Goal: Task Accomplishment & Management: Use online tool/utility

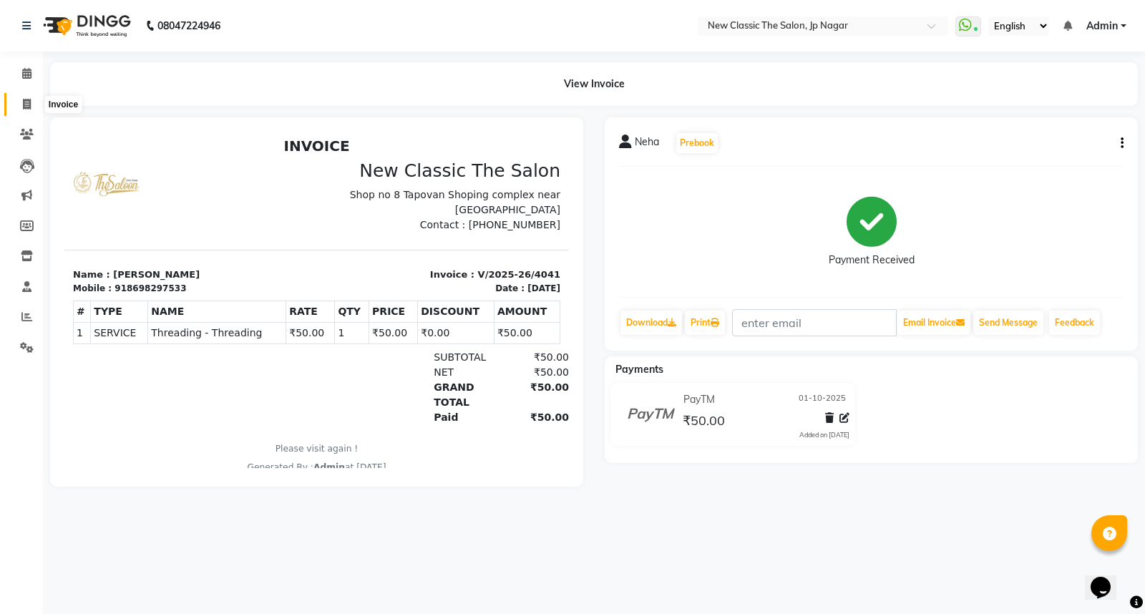
click at [29, 109] on icon at bounding box center [27, 104] width 8 height 11
select select "service"
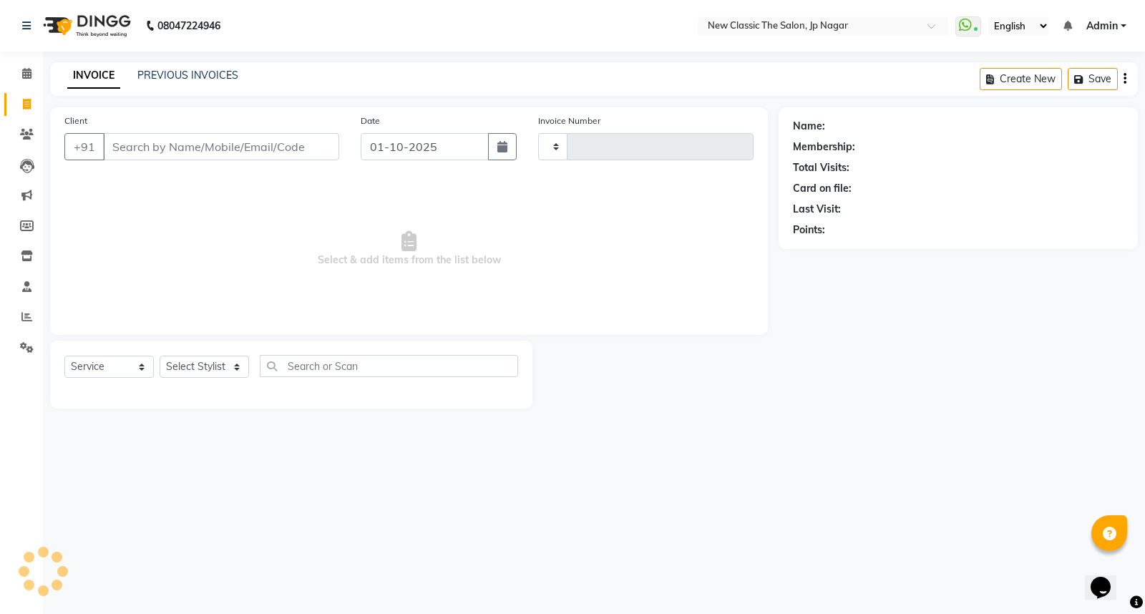
type input "4042"
select select "4678"
drag, startPoint x: 205, startPoint y: 148, endPoint x: 198, endPoint y: 152, distance: 7.4
click at [205, 148] on input "Client" at bounding box center [221, 146] width 236 height 27
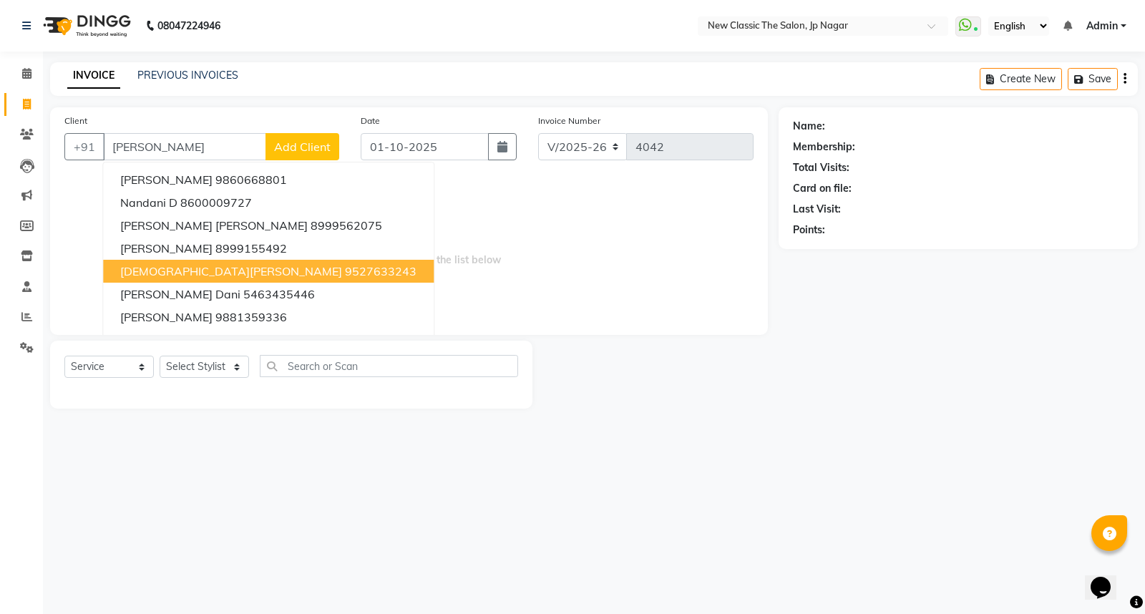
click at [201, 267] on button "[PERSON_NAME] 9527633243" at bounding box center [268, 271] width 331 height 23
type input "9527633243"
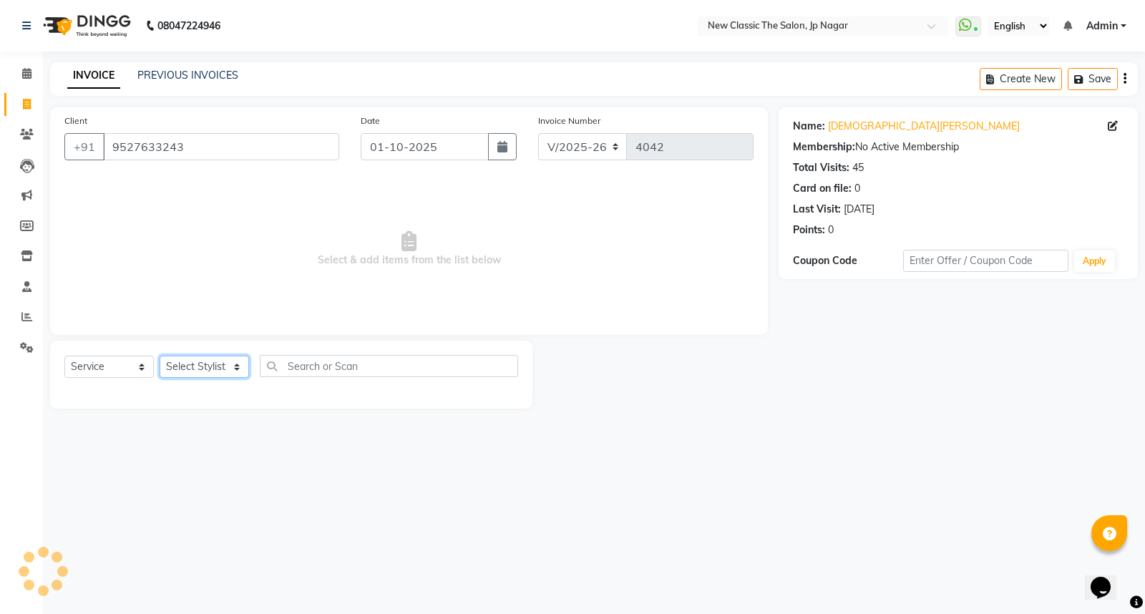
click at [165, 372] on select "Select Stylist Amit [PERSON_NAME] [PERSON_NAME] [PERSON_NAME] Manager [PERSON_N…" at bounding box center [204, 367] width 89 height 22
select select "77556"
click at [160, 356] on select "Select Stylist Amit [PERSON_NAME] [PERSON_NAME] [PERSON_NAME] Manager [PERSON_N…" at bounding box center [204, 367] width 89 height 22
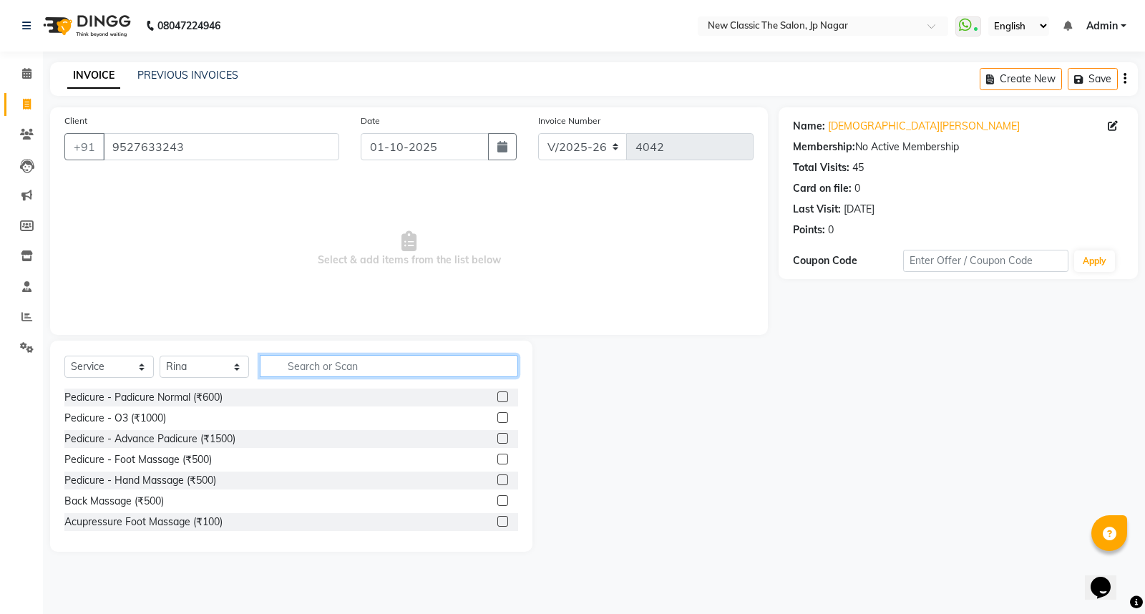
drag, startPoint x: 369, startPoint y: 366, endPoint x: 359, endPoint y: 369, distance: 11.1
click at [361, 369] on input "text" at bounding box center [389, 366] width 258 height 22
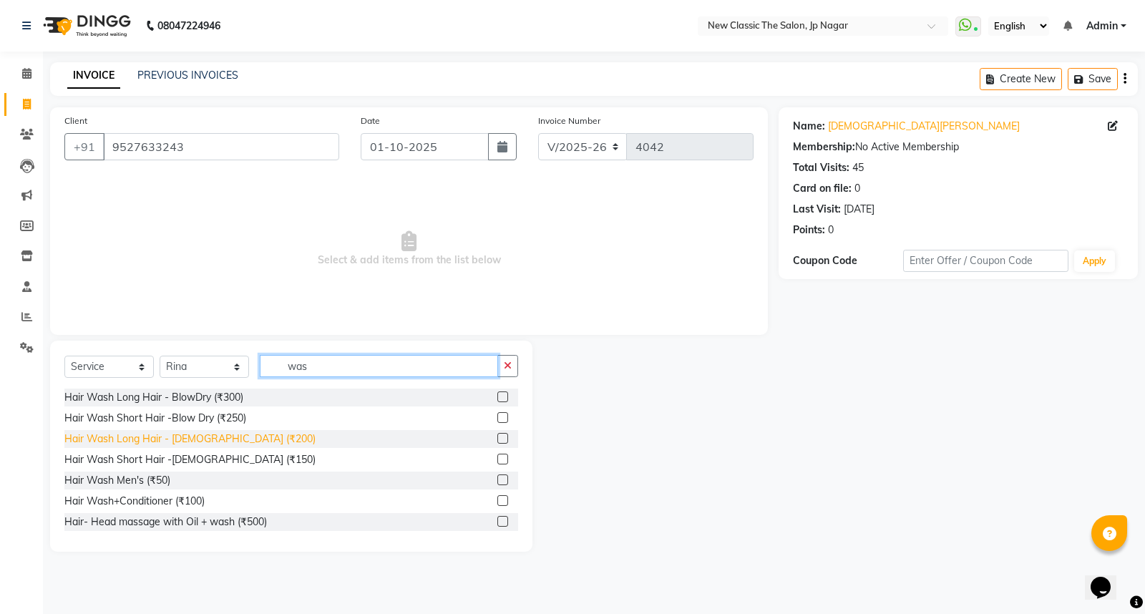
type input "was"
click at [195, 441] on div "Hair Wash Long Hair - [DEMOGRAPHIC_DATA] (₹200)" at bounding box center [189, 438] width 251 height 15
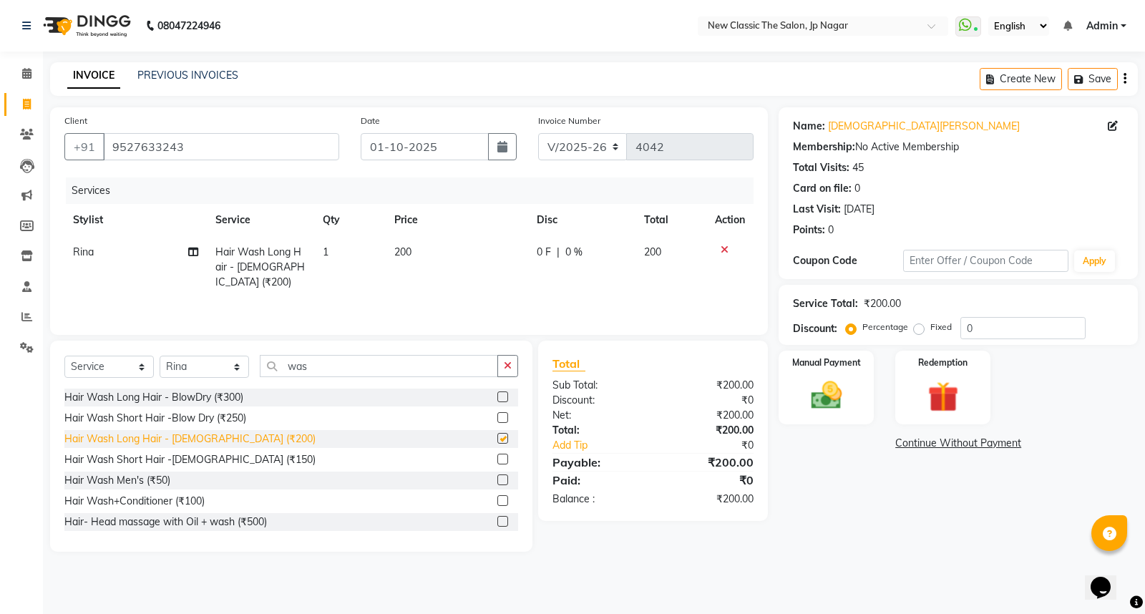
checkbox input "false"
click at [834, 409] on img at bounding box center [827, 395] width 52 height 36
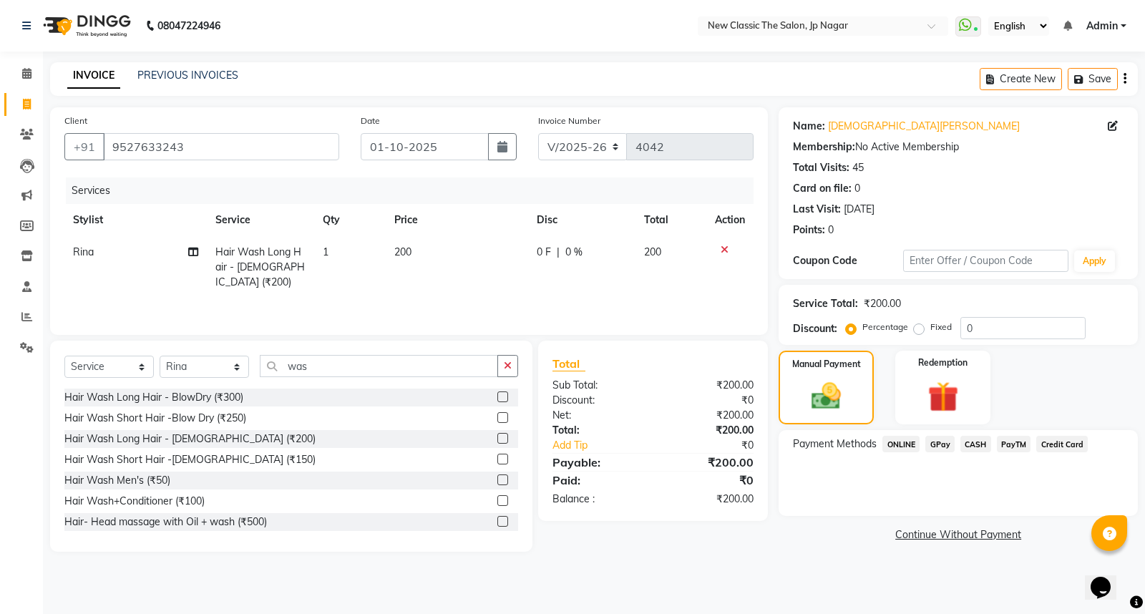
click at [979, 446] on span "CASH" at bounding box center [975, 444] width 31 height 16
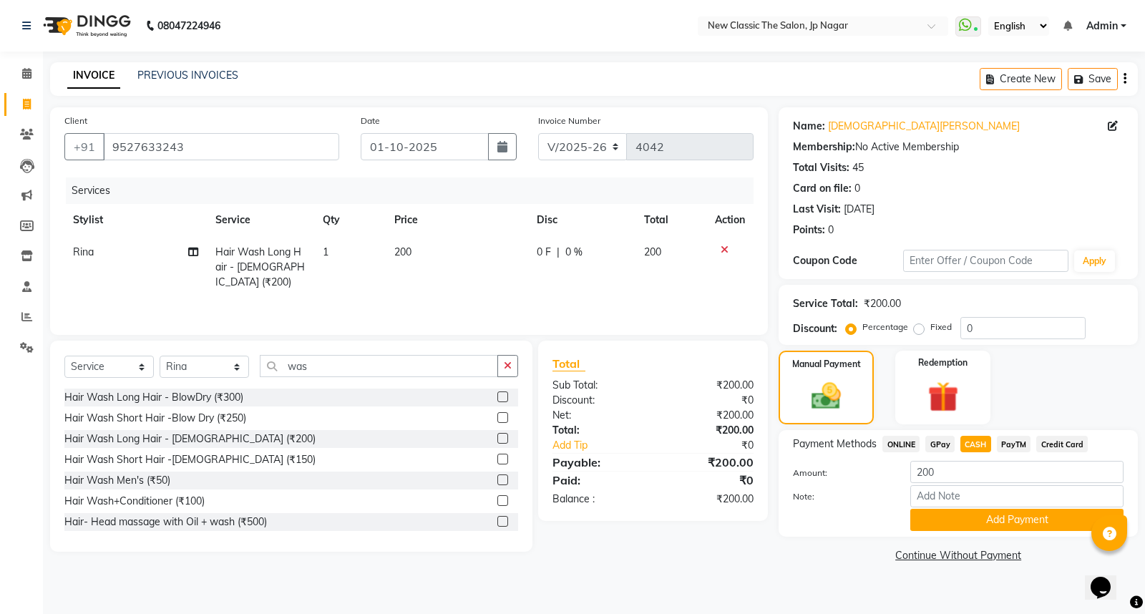
click at [963, 519] on button "Add Payment" at bounding box center [1016, 520] width 213 height 22
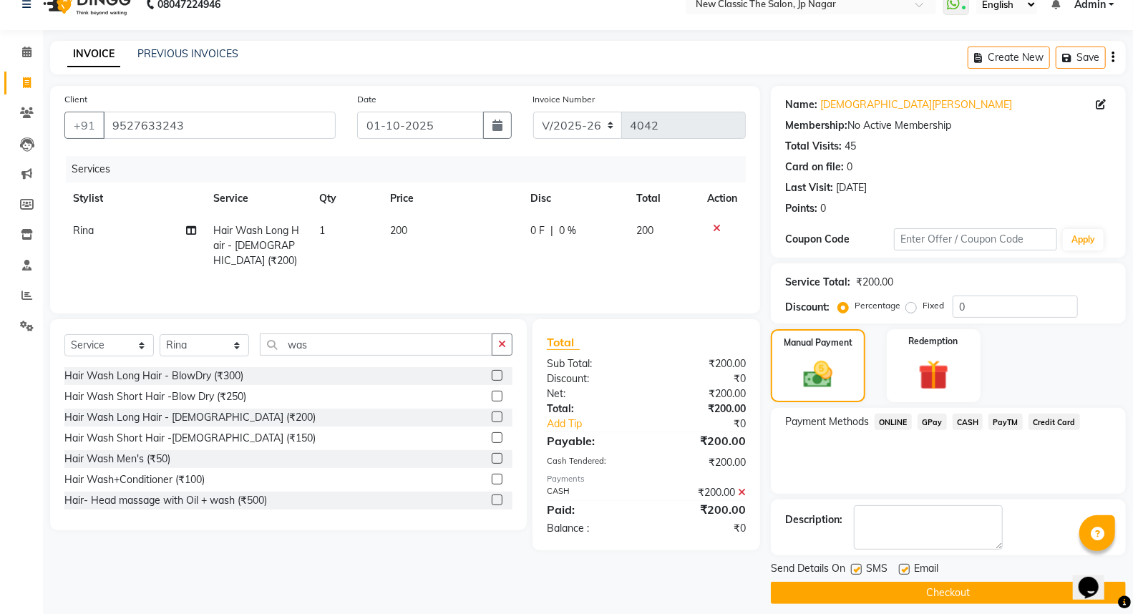
scroll to position [32, 0]
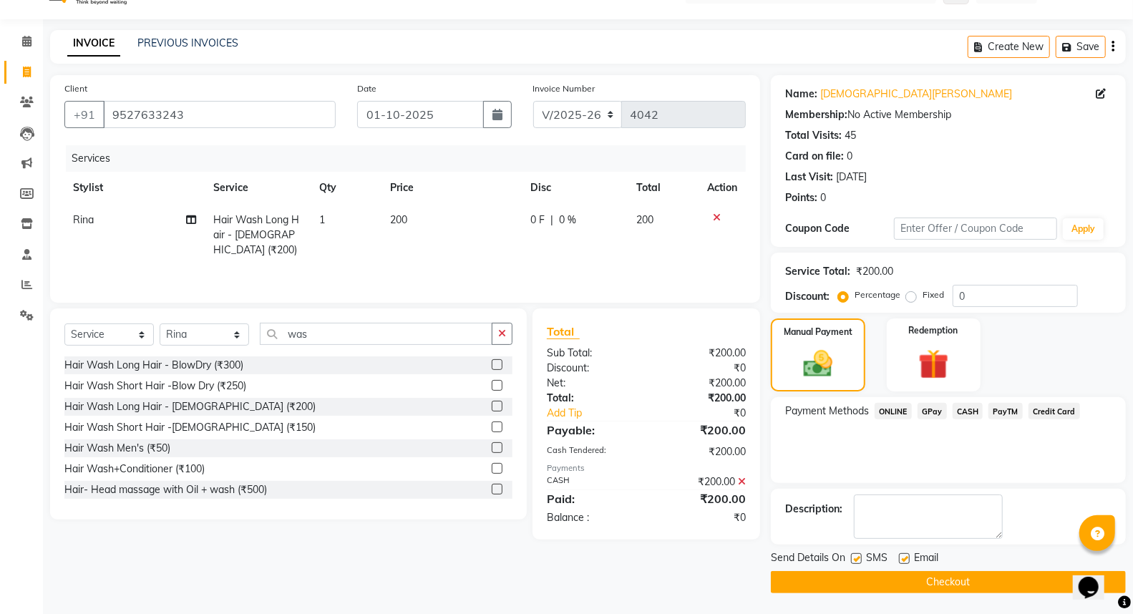
drag, startPoint x: 929, startPoint y: 585, endPoint x: 839, endPoint y: 596, distance: 90.9
click at [921, 585] on button "Checkout" at bounding box center [948, 582] width 355 height 22
